Goal: Book appointment/travel/reservation

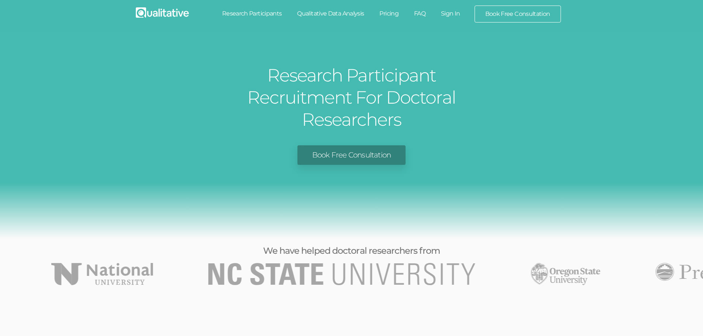
click at [267, 13] on link "Research Participants" at bounding box center [251, 14] width 75 height 16
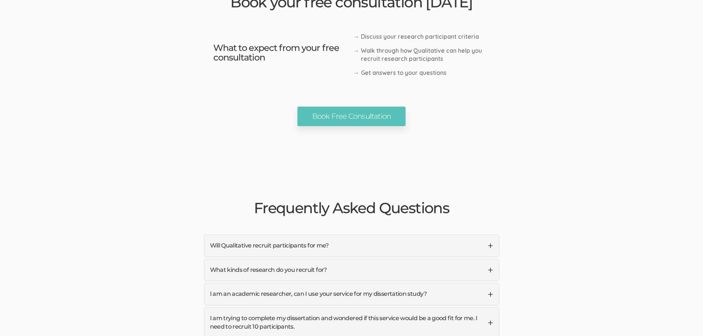
scroll to position [1661, 0]
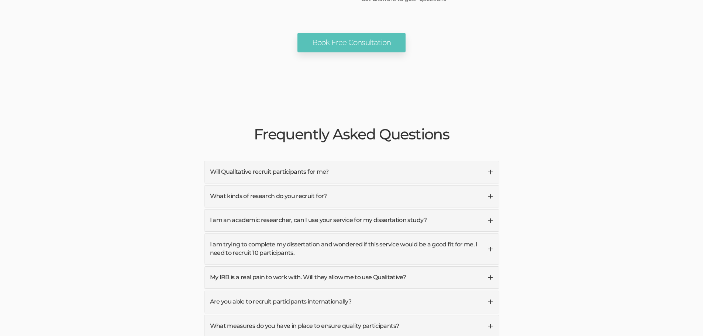
click at [487, 161] on link "Will Qualitative recruit participants for me?" at bounding box center [351, 172] width 295 height 22
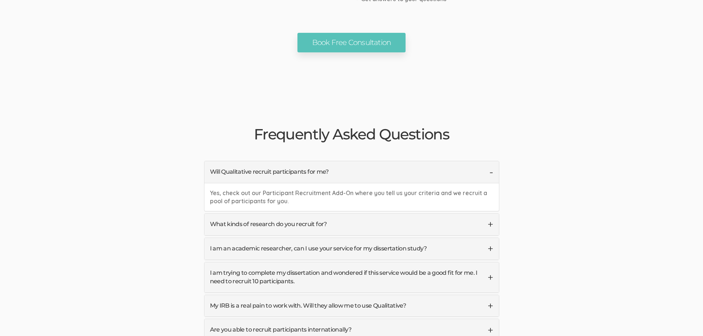
click at [487, 161] on link "Will Qualitative recruit participants for me?" at bounding box center [351, 172] width 295 height 22
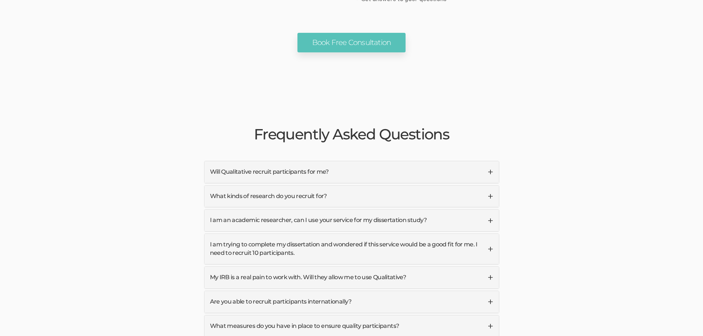
click at [487, 186] on link "What kinds of research do you recruit for?" at bounding box center [351, 197] width 295 height 22
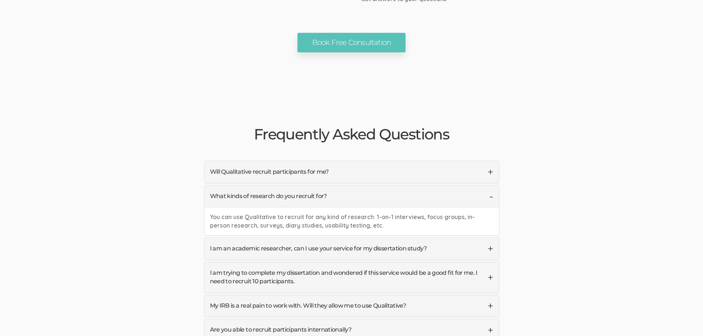
click at [487, 186] on link "What kinds of research do you recruit for?" at bounding box center [351, 197] width 295 height 22
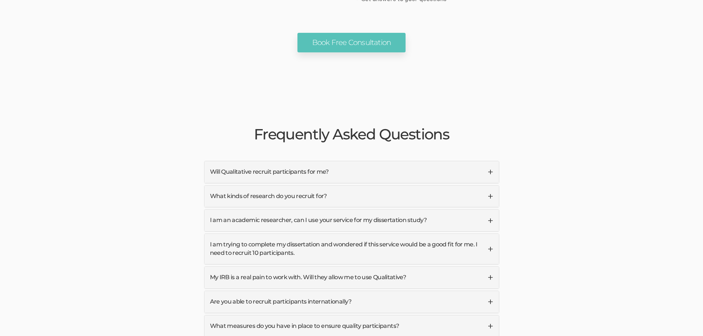
click at [487, 210] on link "I am an academic researcher, can I use your service for my dissertation study?" at bounding box center [351, 221] width 295 height 22
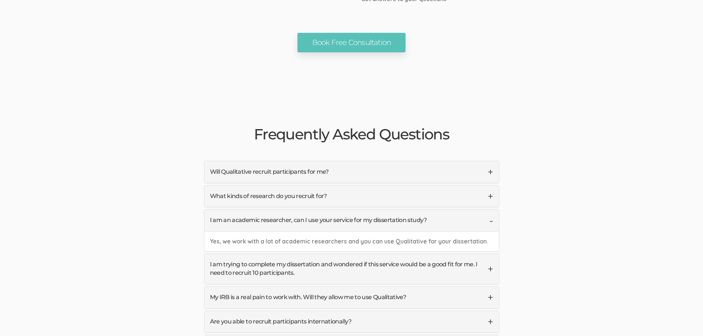
click at [487, 210] on link "I am an academic researcher, can I use your service for my dissertation study?" at bounding box center [351, 221] width 295 height 22
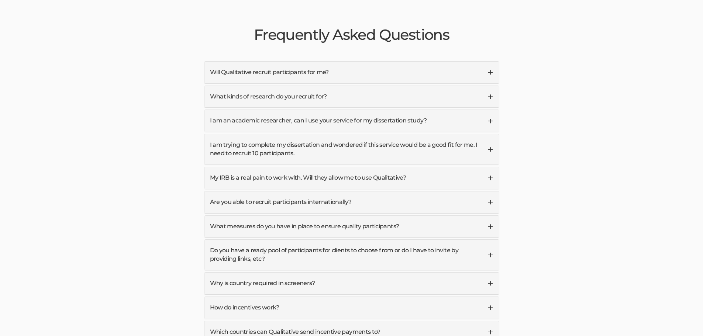
scroll to position [1772, 0]
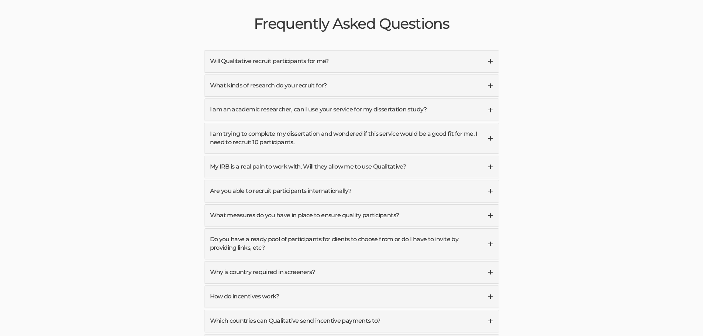
click at [490, 123] on link "I am trying to complete my dissertation and wondered if this service would be a…" at bounding box center [351, 138] width 295 height 30
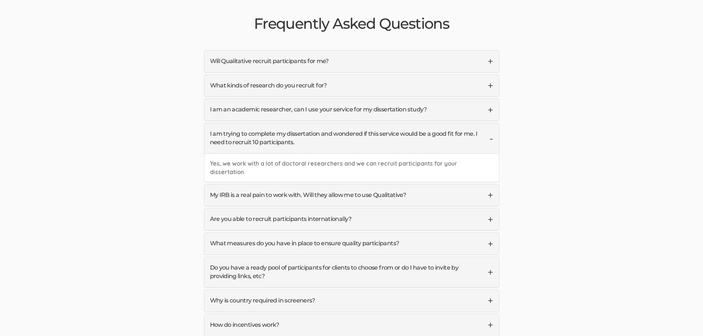
click at [490, 123] on link "I am trying to complete my dissertation and wondered if this service would be a…" at bounding box center [351, 138] width 295 height 30
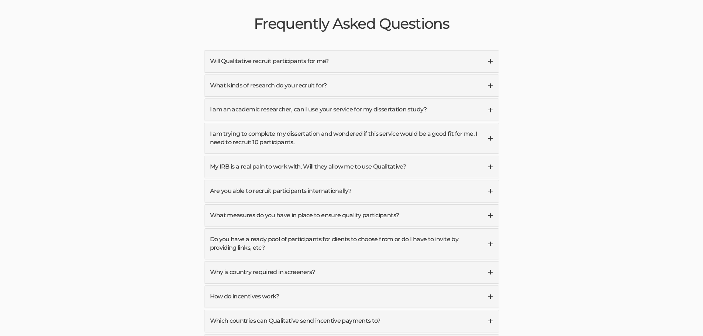
click at [487, 156] on link "My IRB is a real pain to work with. Will they allow me to use Qualitative?" at bounding box center [351, 167] width 295 height 22
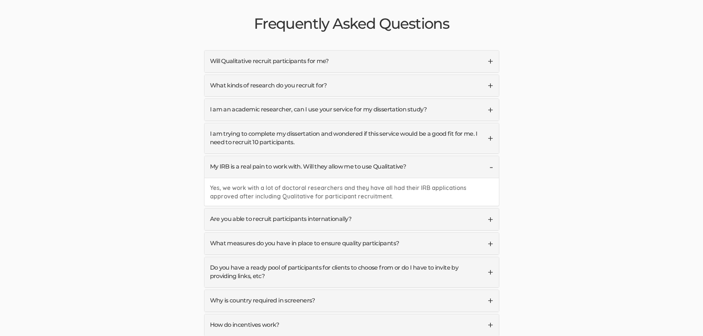
click at [490, 156] on link "My IRB is a real pain to work with. Will they allow me to use Qualitative?" at bounding box center [351, 167] width 295 height 22
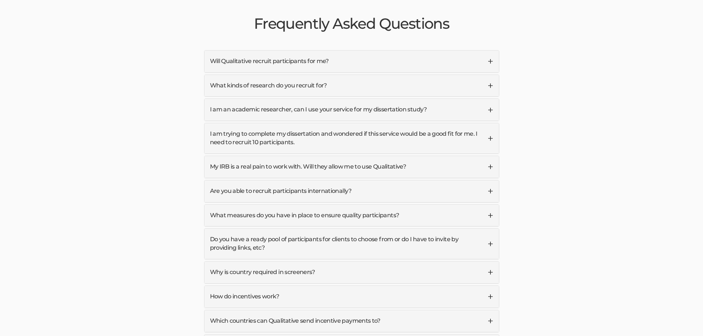
click at [483, 229] on link "Do you have a ready pool of participants for clients to choose from or do I hav…" at bounding box center [351, 244] width 295 height 30
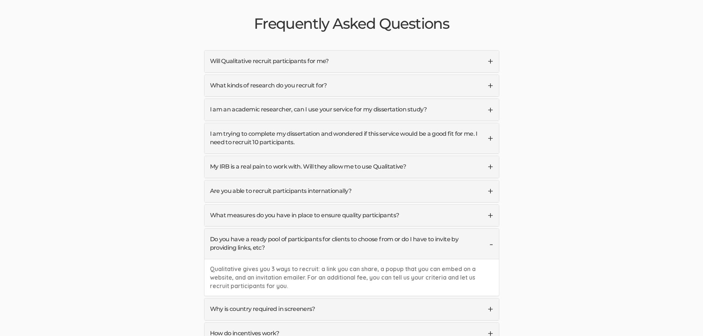
click at [483, 229] on link "Do you have a ready pool of participants for clients to choose from or do I hav…" at bounding box center [351, 244] width 295 height 30
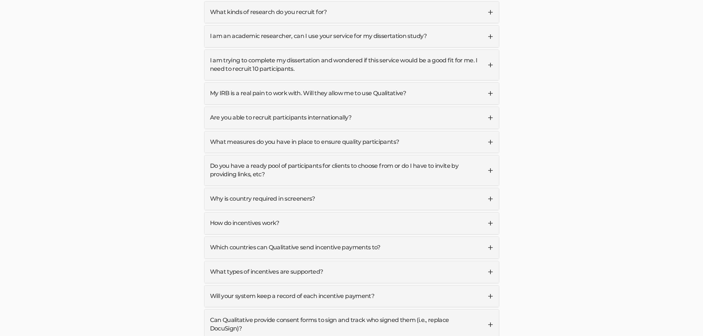
scroll to position [1846, 0]
click at [487, 212] on link "How do incentives work?" at bounding box center [351, 223] width 295 height 22
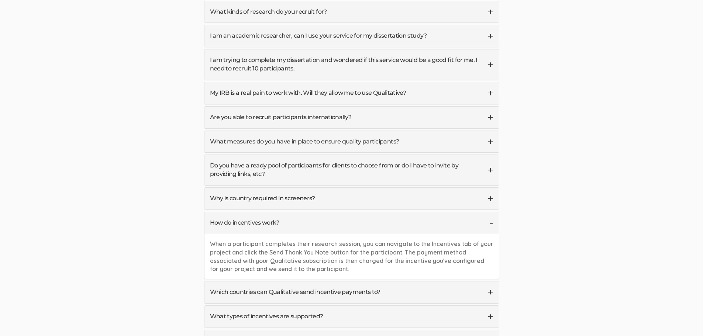
click at [487, 212] on link "How do incentives work?" at bounding box center [351, 223] width 295 height 22
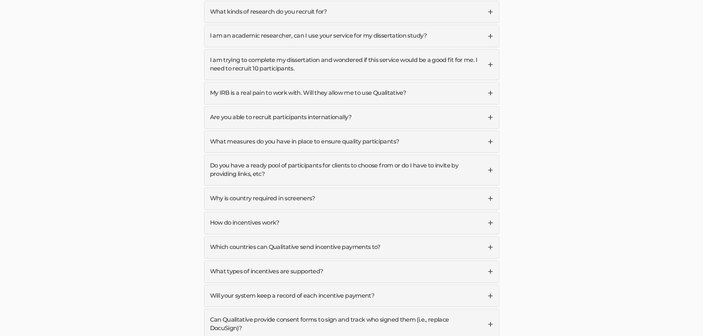
click at [485, 261] on link "What types of incentives are supported?" at bounding box center [351, 272] width 295 height 22
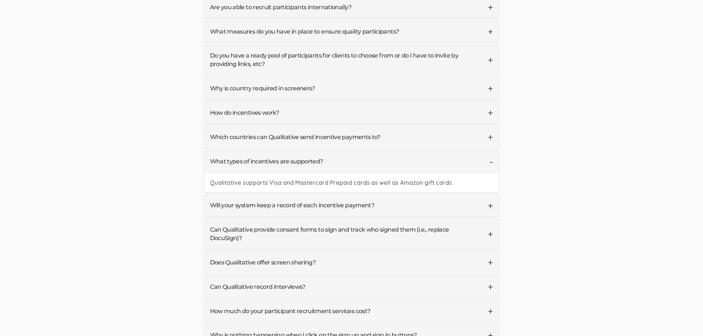
scroll to position [1956, 0]
click at [491, 194] on link "Will your system keep a record of each incentive payment?" at bounding box center [351, 205] width 295 height 22
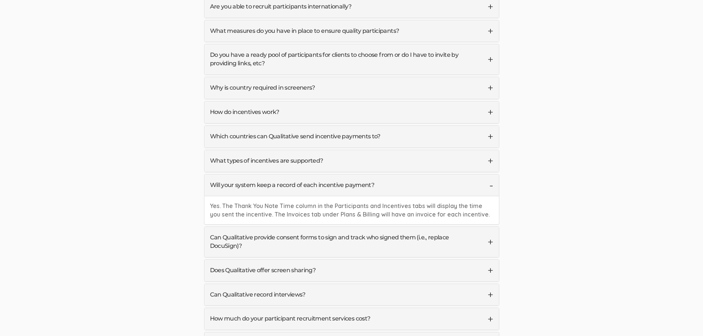
click at [487, 196] on div "Yes. The Thank You Note Time column in the Participants and Incentives tabs wil…" at bounding box center [351, 210] width 295 height 28
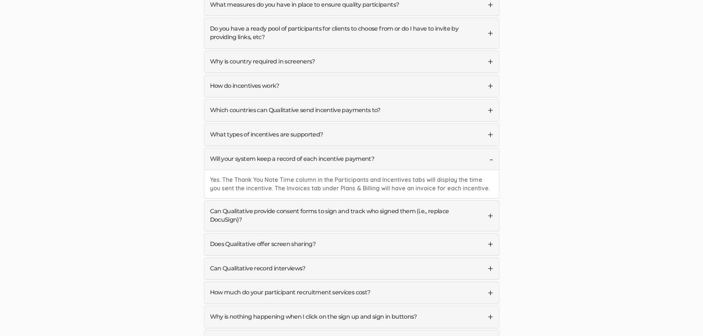
scroll to position [1993, 0]
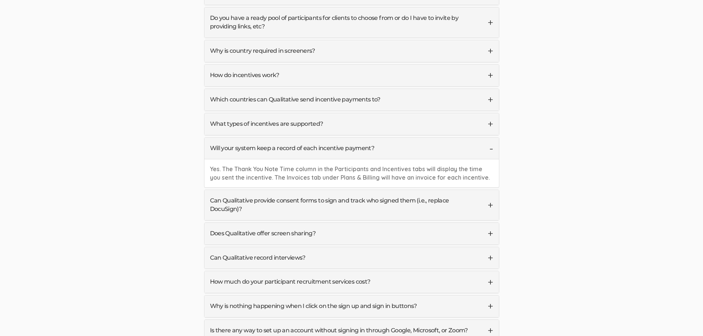
click at [486, 190] on link "Can Qualitative provide consent forms to sign and track who signed them (i.e., …" at bounding box center [351, 205] width 295 height 30
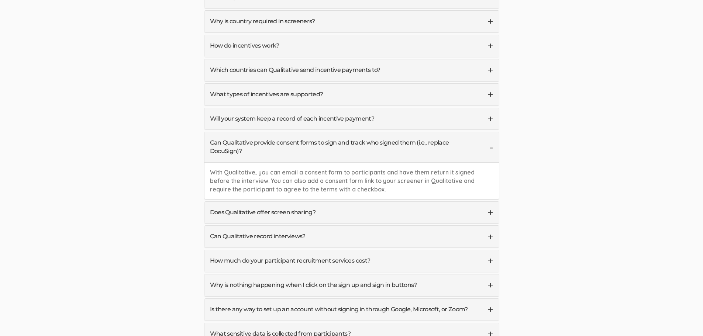
scroll to position [2067, 0]
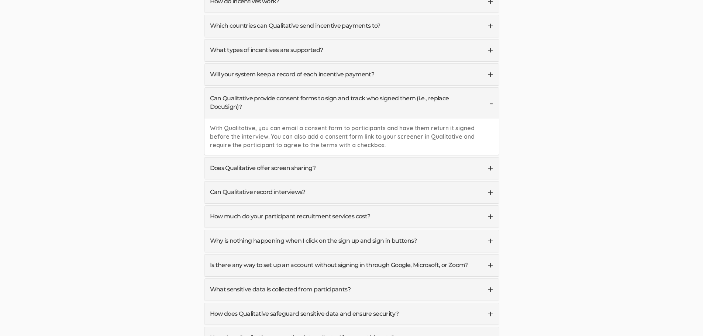
click at [485, 182] on link "Can Qualitative record interviews?" at bounding box center [351, 193] width 295 height 22
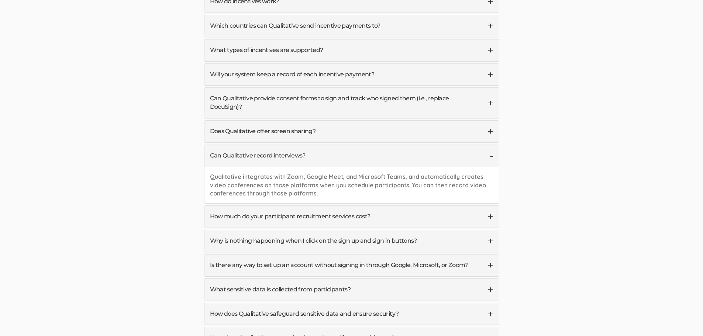
click at [490, 121] on link "Does Qualitative offer screen sharing?" at bounding box center [351, 132] width 295 height 22
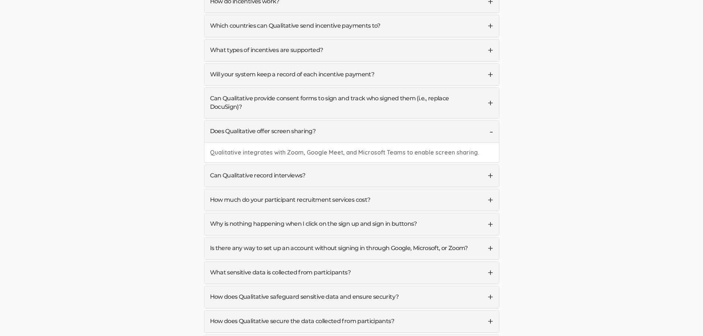
click at [485, 189] on link "How much do your participant recruitment services cost?" at bounding box center [351, 200] width 295 height 22
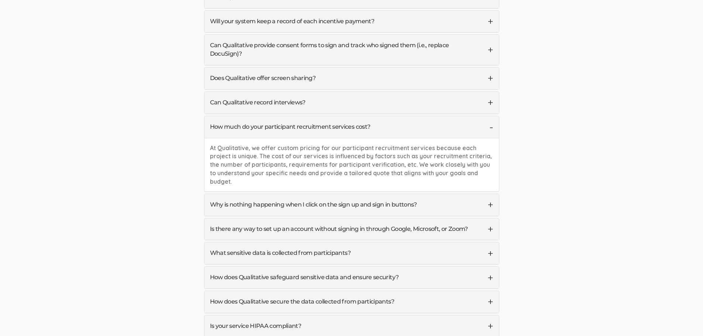
scroll to position [2141, 0]
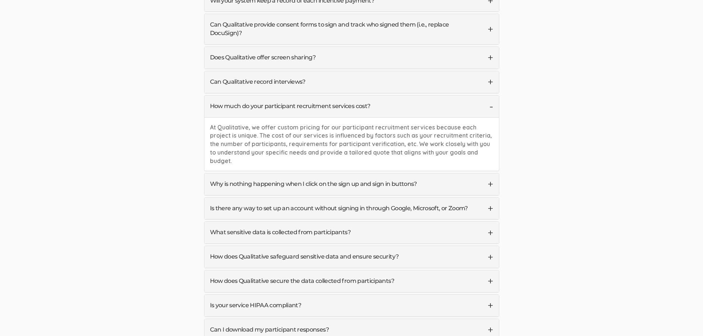
click at [470, 173] on link "Why is nothing happening when I click on the sign up and sign in buttons?" at bounding box center [351, 184] width 295 height 22
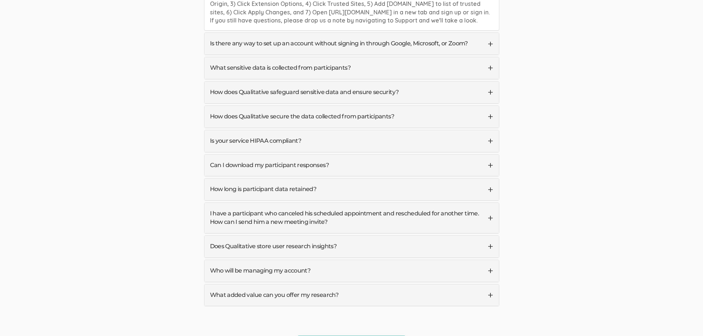
scroll to position [2326, 0]
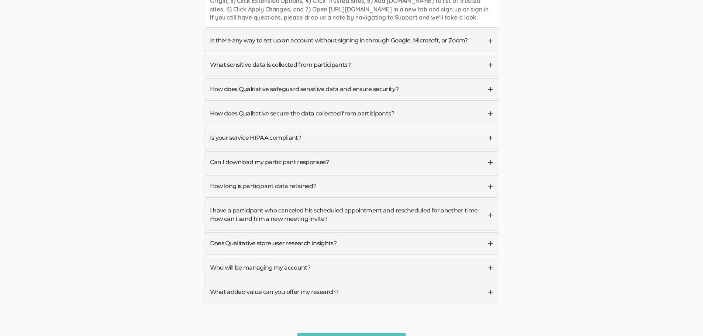
click at [478, 282] on link "What added value can you offer my research?" at bounding box center [351, 293] width 295 height 22
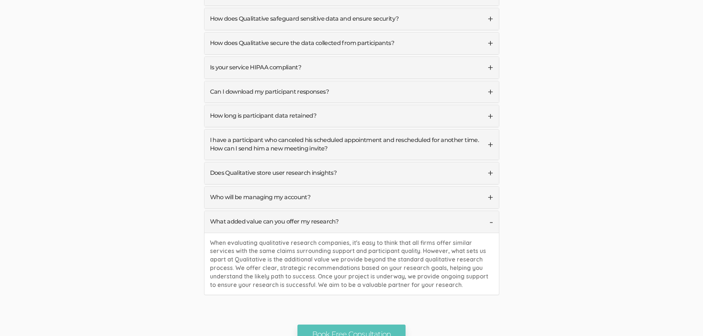
scroll to position [2399, 0]
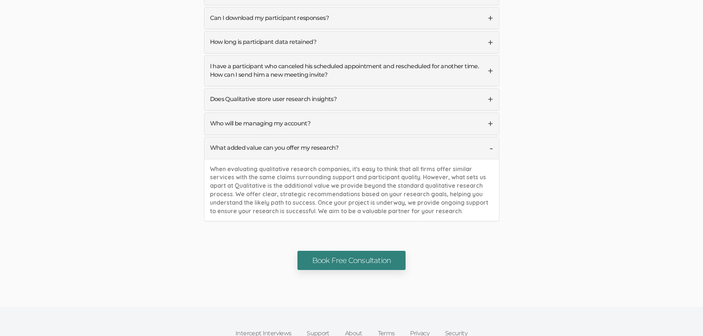
click at [371, 251] on link "Book Free Consultation" at bounding box center [352, 261] width 108 height 20
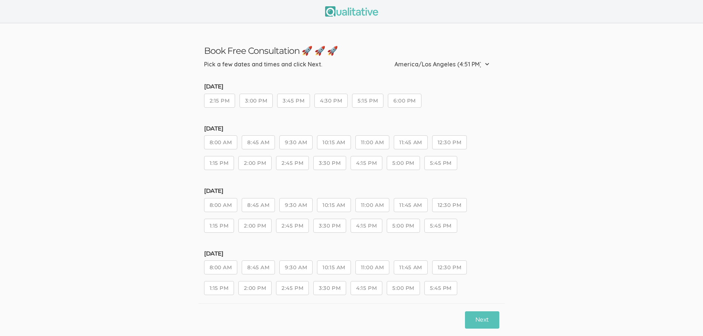
click at [486, 63] on select "Etc/GMT-14 (1:51 PM) Pacific/Kiritimati (1:51 PM) Etc/GMT-13 (12:51 PM) Pacific…" at bounding box center [444, 64] width 99 height 16
click at [510, 117] on ui-view "Book Free Consultation 🚀 🚀 🚀 Pick a few dates and times and click Next. Etc/GMT…" at bounding box center [351, 184] width 703 height 323
click at [447, 142] on button "12:30 PM" at bounding box center [449, 142] width 35 height 14
click at [481, 323] on button "Next" at bounding box center [482, 320] width 34 height 17
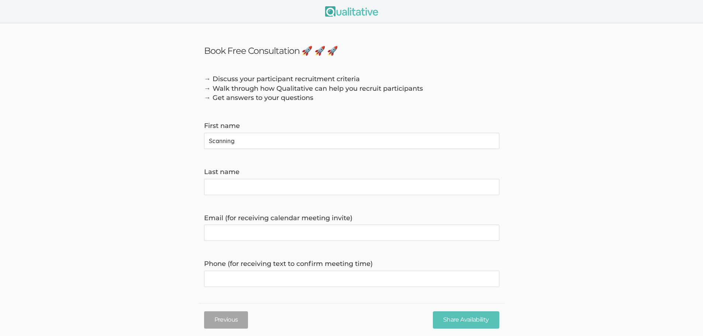
click at [303, 143] on name "Scanning" at bounding box center [351, 141] width 295 height 16
click at [280, 141] on name "Scanning" at bounding box center [351, 141] width 295 height 16
click at [238, 138] on name "Scanning" at bounding box center [351, 141] width 295 height 16
type name "[PERSON_NAME]"
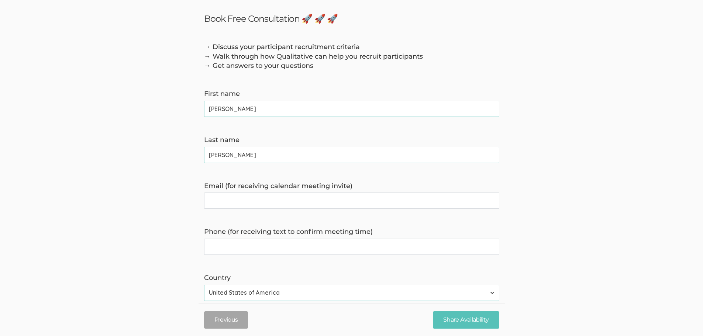
scroll to position [74, 0]
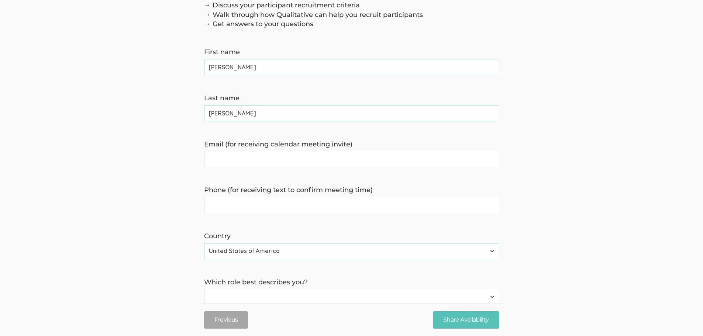
type name "[PERSON_NAME]"
click at [264, 163] on invite\) "Email (for receiving calendar meeting invite)" at bounding box center [351, 159] width 295 height 16
type invite\) "[PERSON_NAME][EMAIL_ADDRESS][PERSON_NAME][DOMAIN_NAME]"
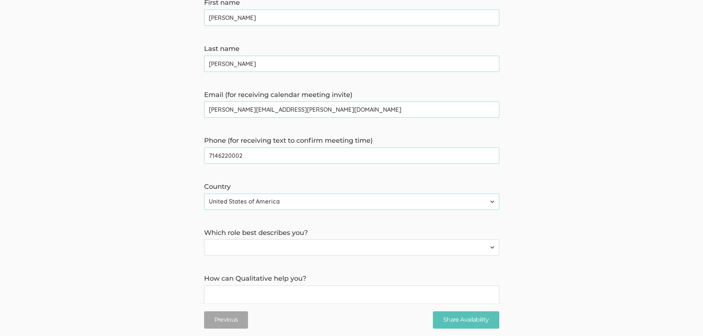
scroll to position [185, 0]
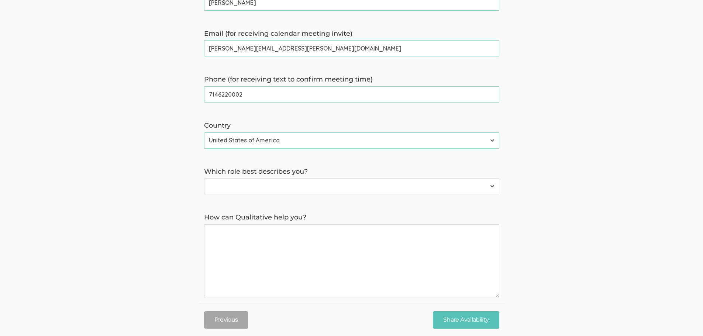
type time\) "7146220002"
click at [410, 191] on select "Participant Researcher" at bounding box center [351, 186] width 295 height 16
select select "1"
click at [204, 179] on select "Participant Researcher" at bounding box center [351, 186] width 295 height 16
click at [394, 244] on you\? "How can Qualitative help you?" at bounding box center [351, 261] width 295 height 74
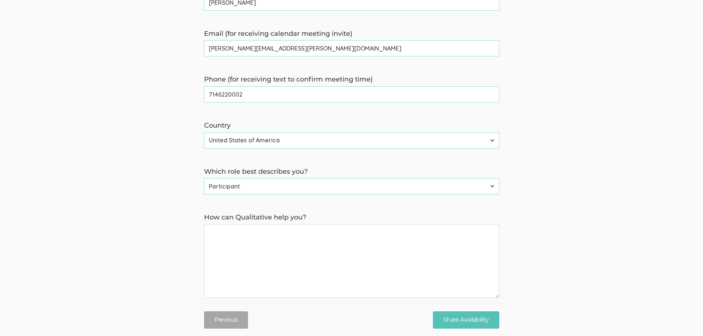
paste you\? "I am a doctoral student currently conducting a research study and am seeking pa…"
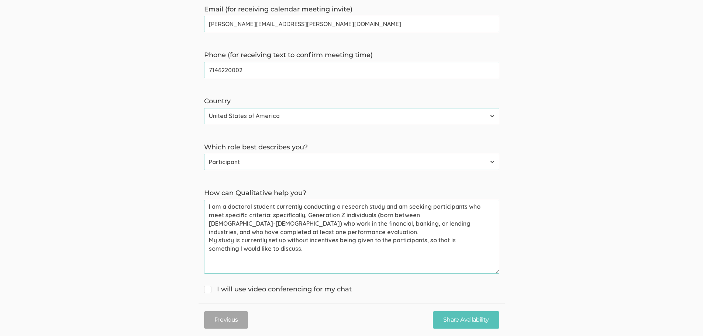
scroll to position [221, 0]
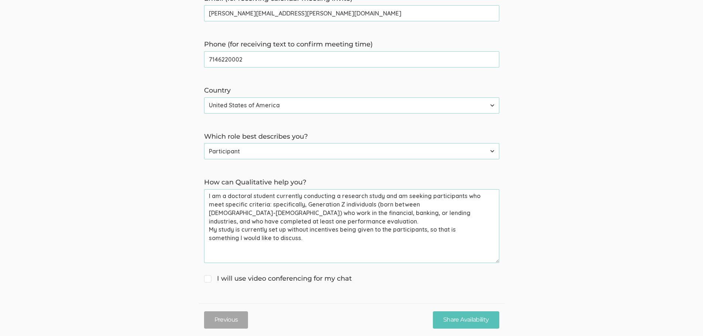
type you\? "I am a doctoral student currently conducting a research study and am seeking pa…"
click at [213, 278] on span "I will use video conferencing for my chat" at bounding box center [278, 279] width 148 height 10
click at [209, 278] on input "I will use video conferencing for my chat" at bounding box center [206, 278] width 5 height 5
checkbox input "true"
click at [457, 324] on input "Share Availability" at bounding box center [466, 320] width 66 height 17
